Goal: Information Seeking & Learning: Check status

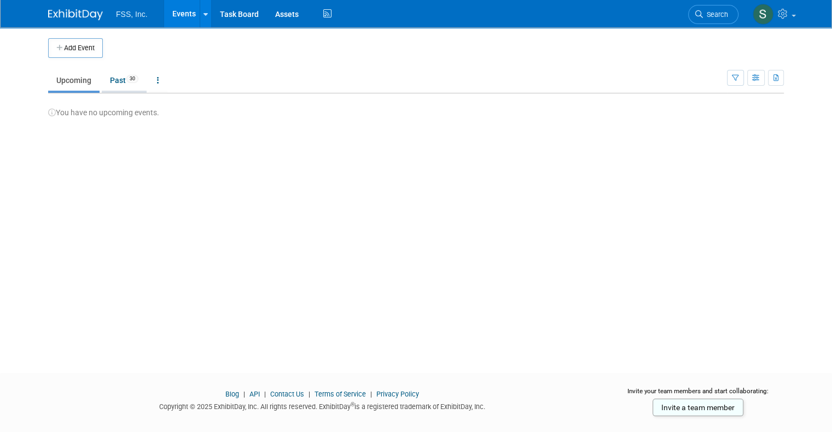
click at [108, 80] on link "Past 30" at bounding box center [124, 80] width 45 height 21
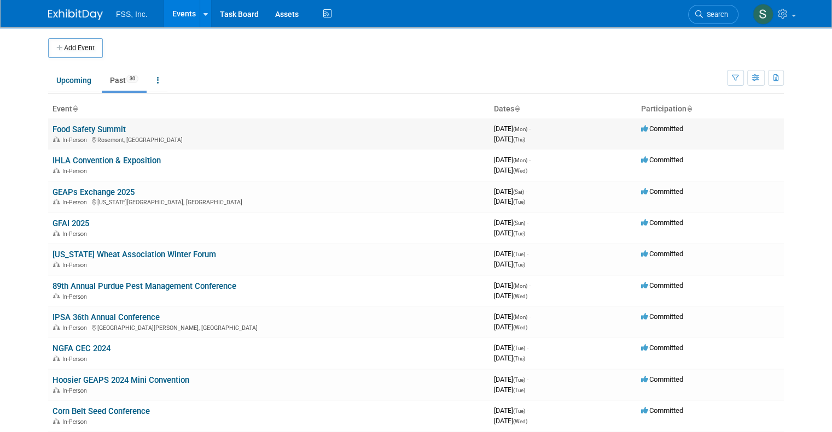
click at [72, 128] on link "Food Safety Summit" at bounding box center [88, 130] width 73 height 10
click at [108, 78] on link "Past 30" at bounding box center [124, 80] width 45 height 21
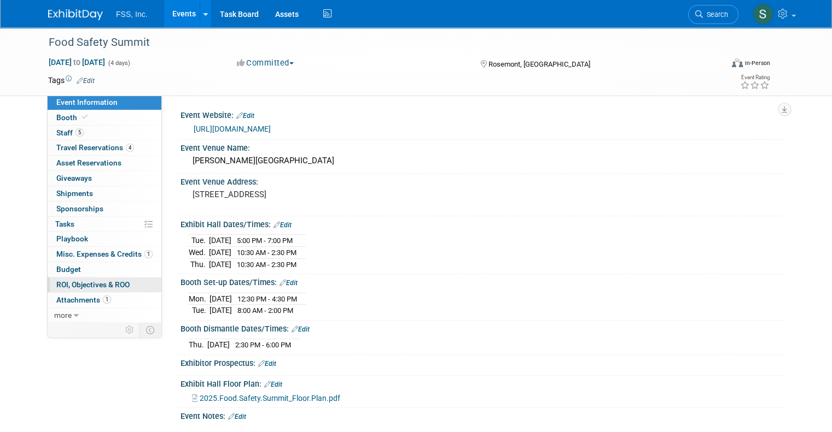
click at [94, 284] on span "ROI, Objectives & ROO 0" at bounding box center [92, 284] width 73 height 9
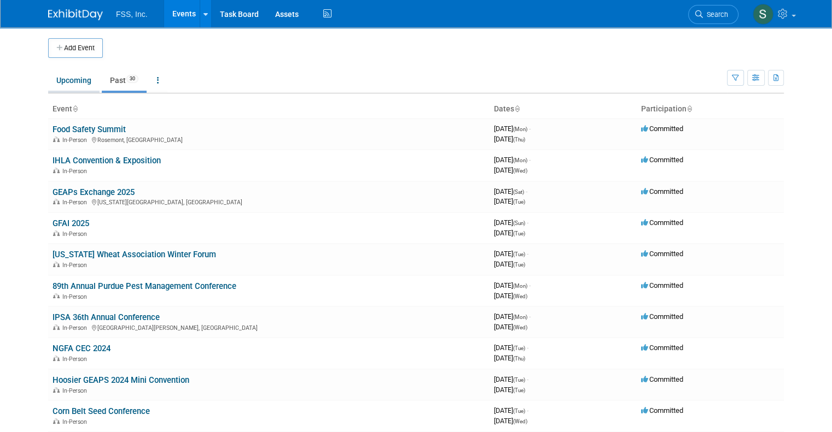
click at [66, 80] on link "Upcoming" at bounding box center [73, 80] width 51 height 21
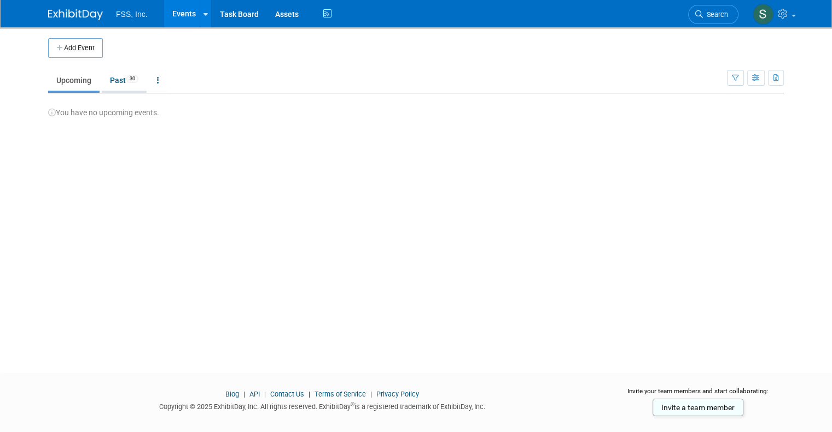
click at [109, 82] on link "Past 30" at bounding box center [124, 80] width 45 height 21
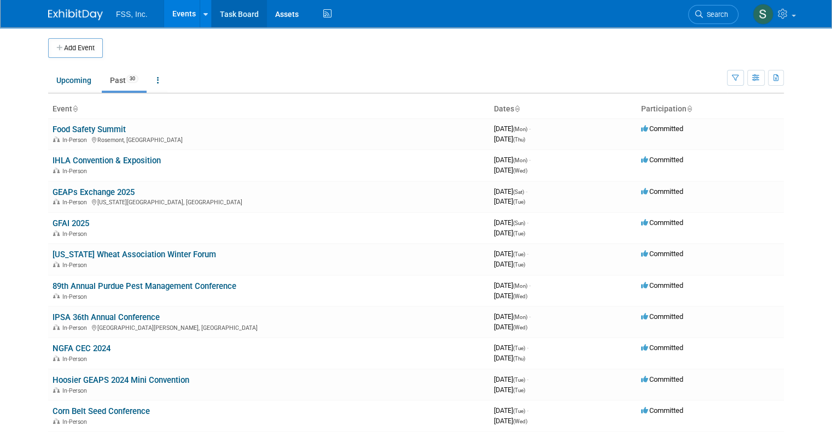
click at [230, 15] on link "Task Board" at bounding box center [239, 13] width 55 height 27
click at [149, 80] on link at bounding box center [158, 80] width 19 height 21
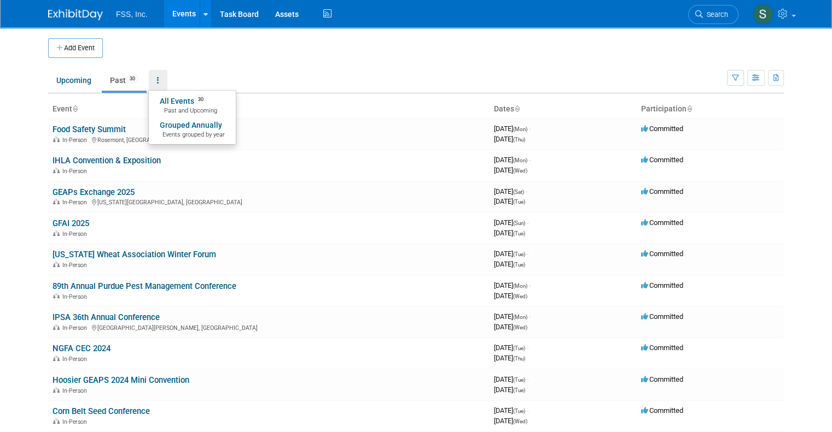
click at [133, 10] on span "FSS, Inc." at bounding box center [132, 14] width 32 height 9
click at [74, 15] on img at bounding box center [75, 14] width 55 height 11
click at [800, 11] on link at bounding box center [773, 13] width 54 height 27
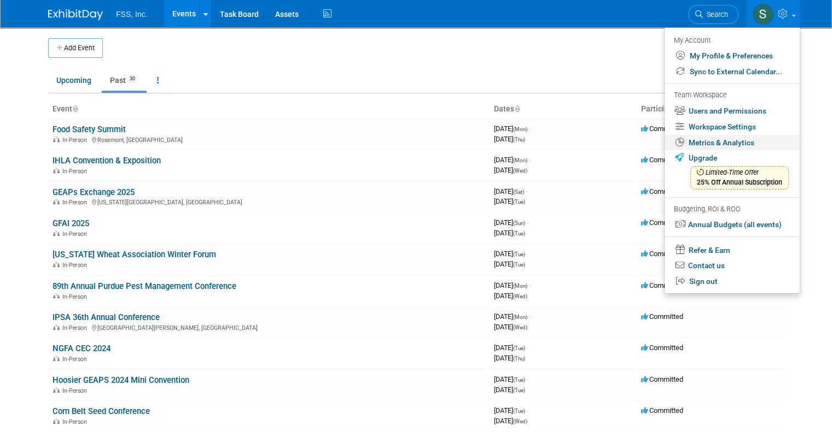
click at [741, 142] on link "Metrics & Analytics" at bounding box center [731, 143] width 135 height 16
